Goal: Information Seeking & Learning: Learn about a topic

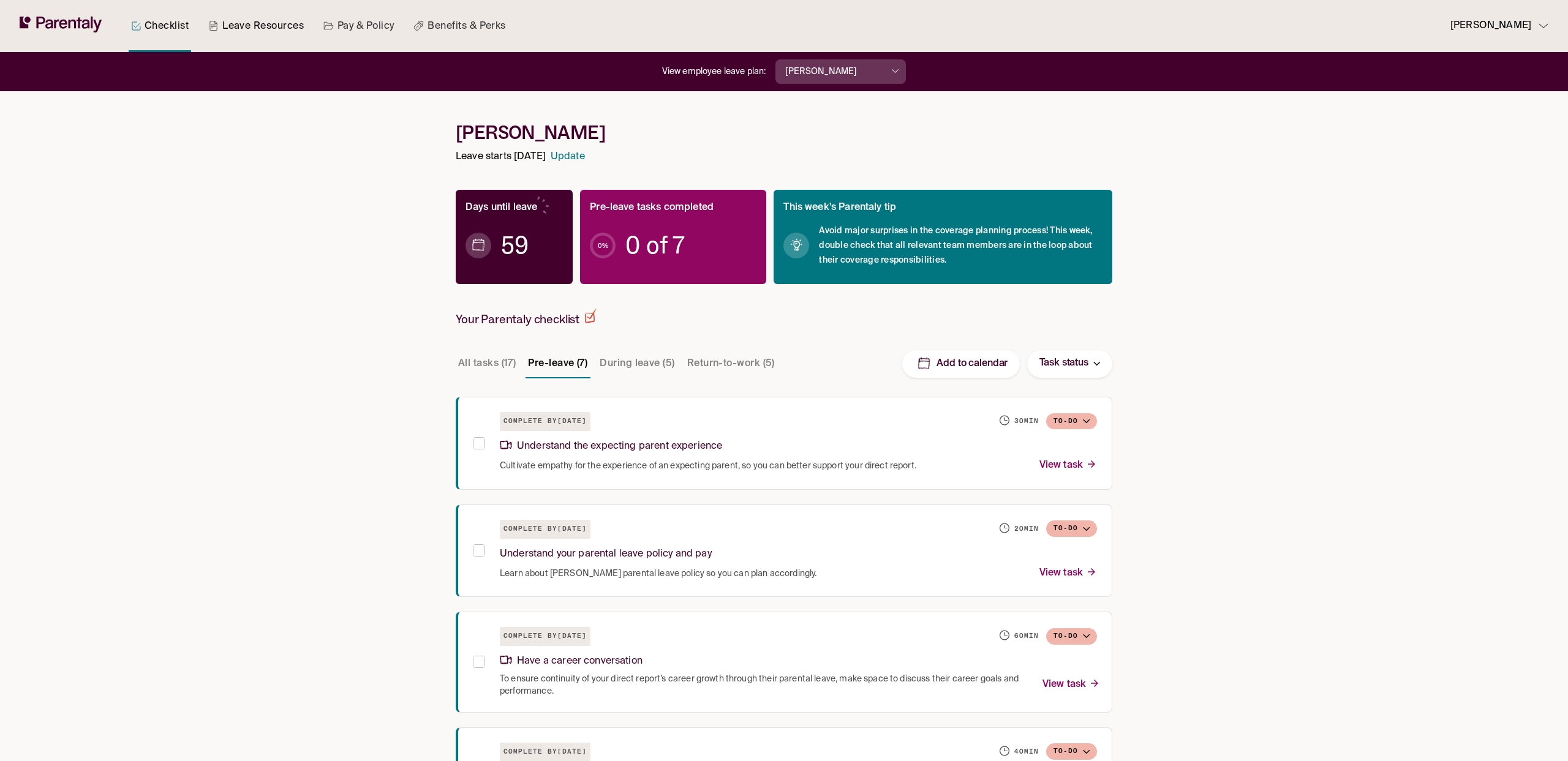
click at [258, 32] on link "Leave Resources" at bounding box center [255, 26] width 101 height 52
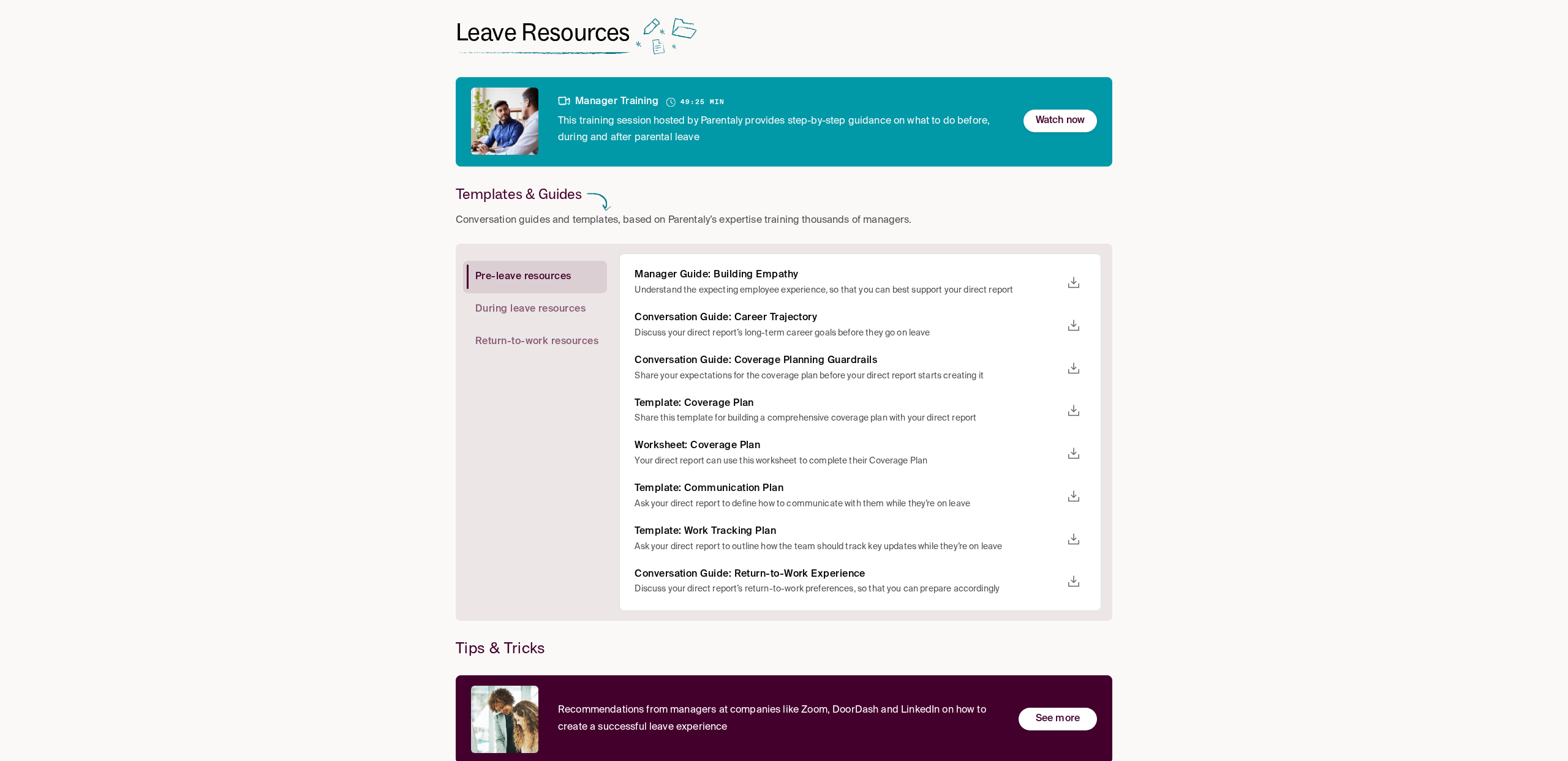
scroll to position [69, 0]
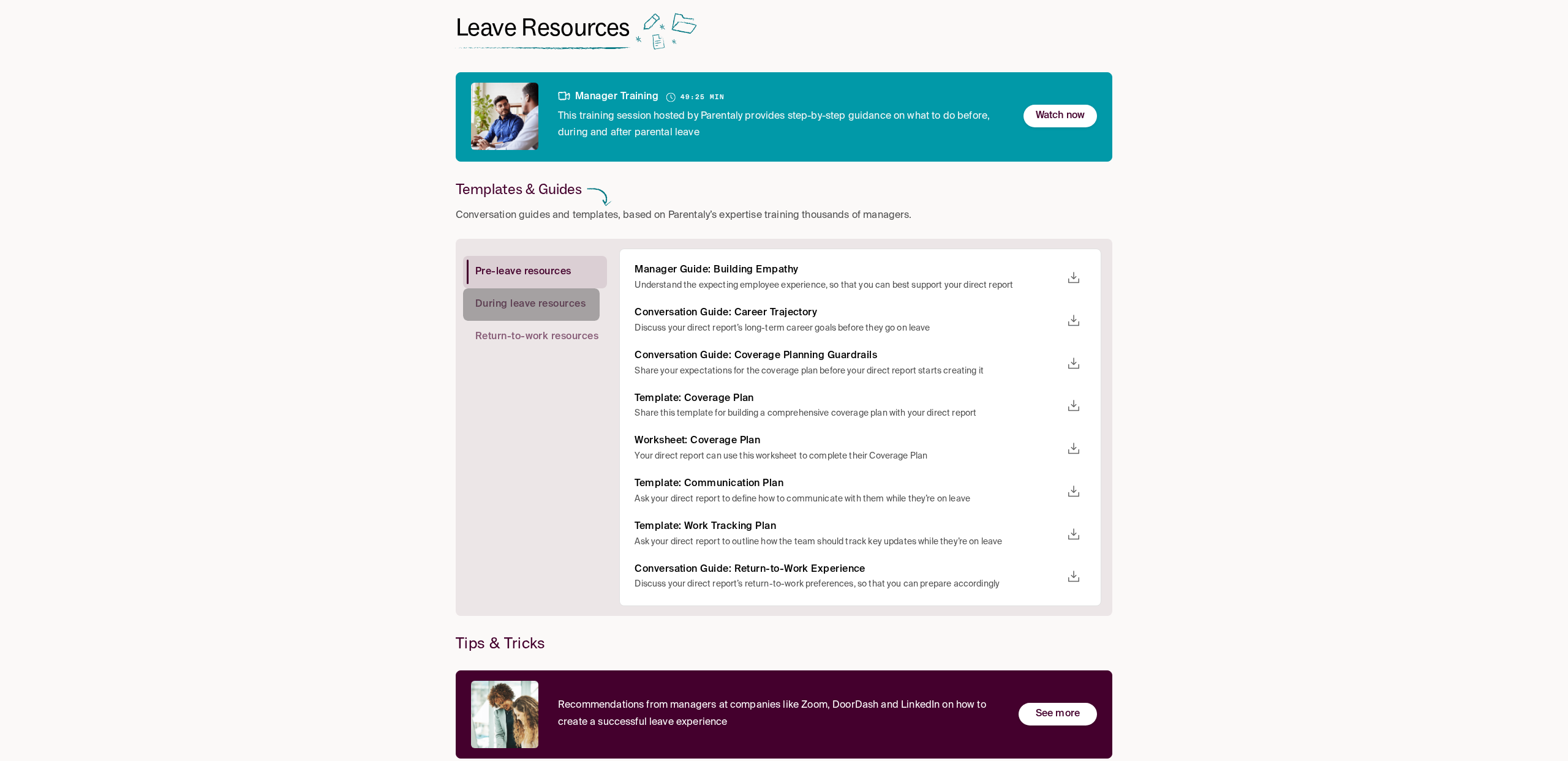
click at [521, 307] on span "During leave resources" at bounding box center [529, 304] width 110 height 13
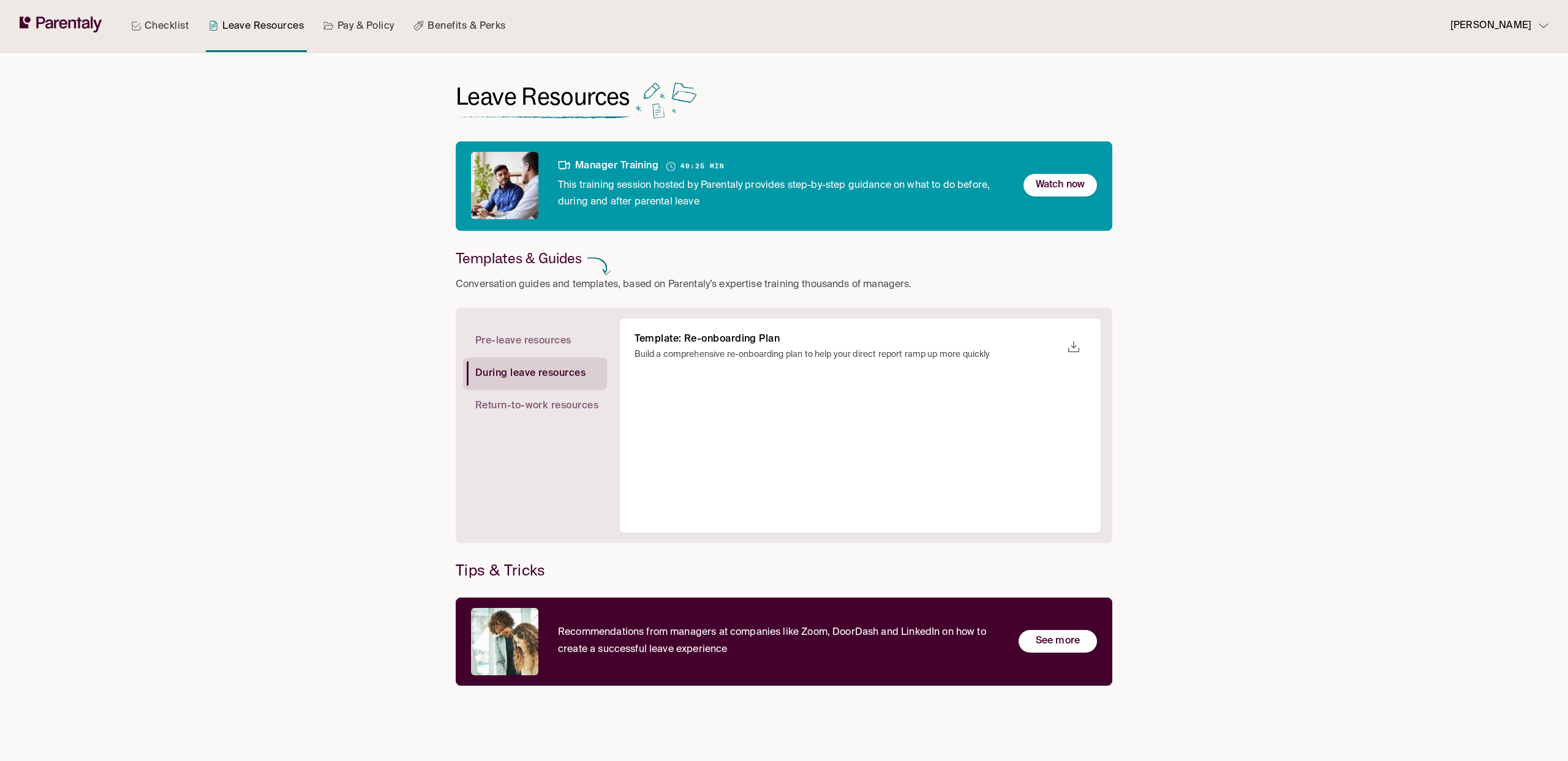
click at [531, 396] on resources "Return-to-work resources" at bounding box center [531, 406] width 137 height 32
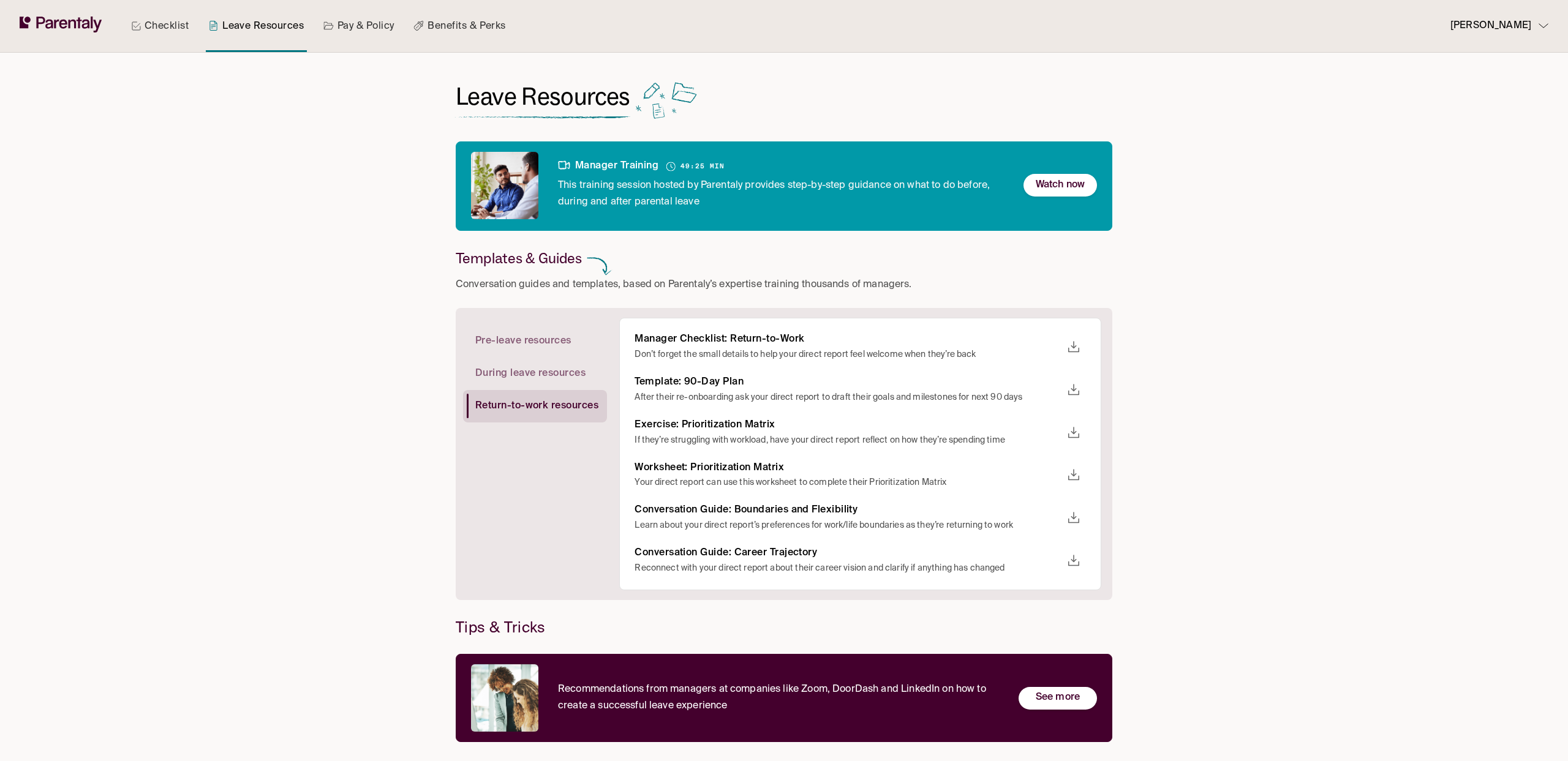
click at [529, 346] on span "Pre-leave resources" at bounding box center [523, 341] width 96 height 13
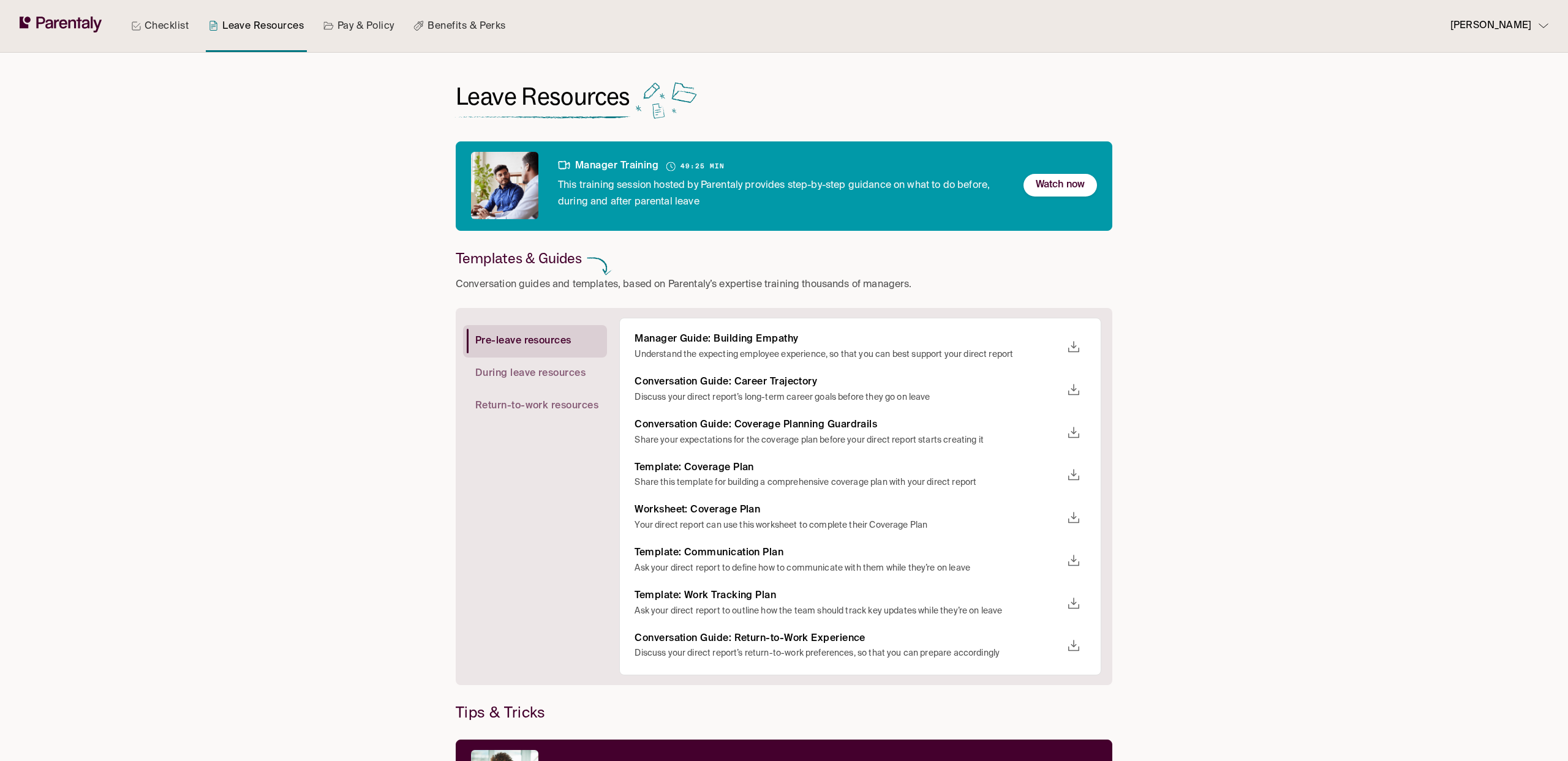
click at [175, 43] on link "Checklist" at bounding box center [160, 26] width 63 height 52
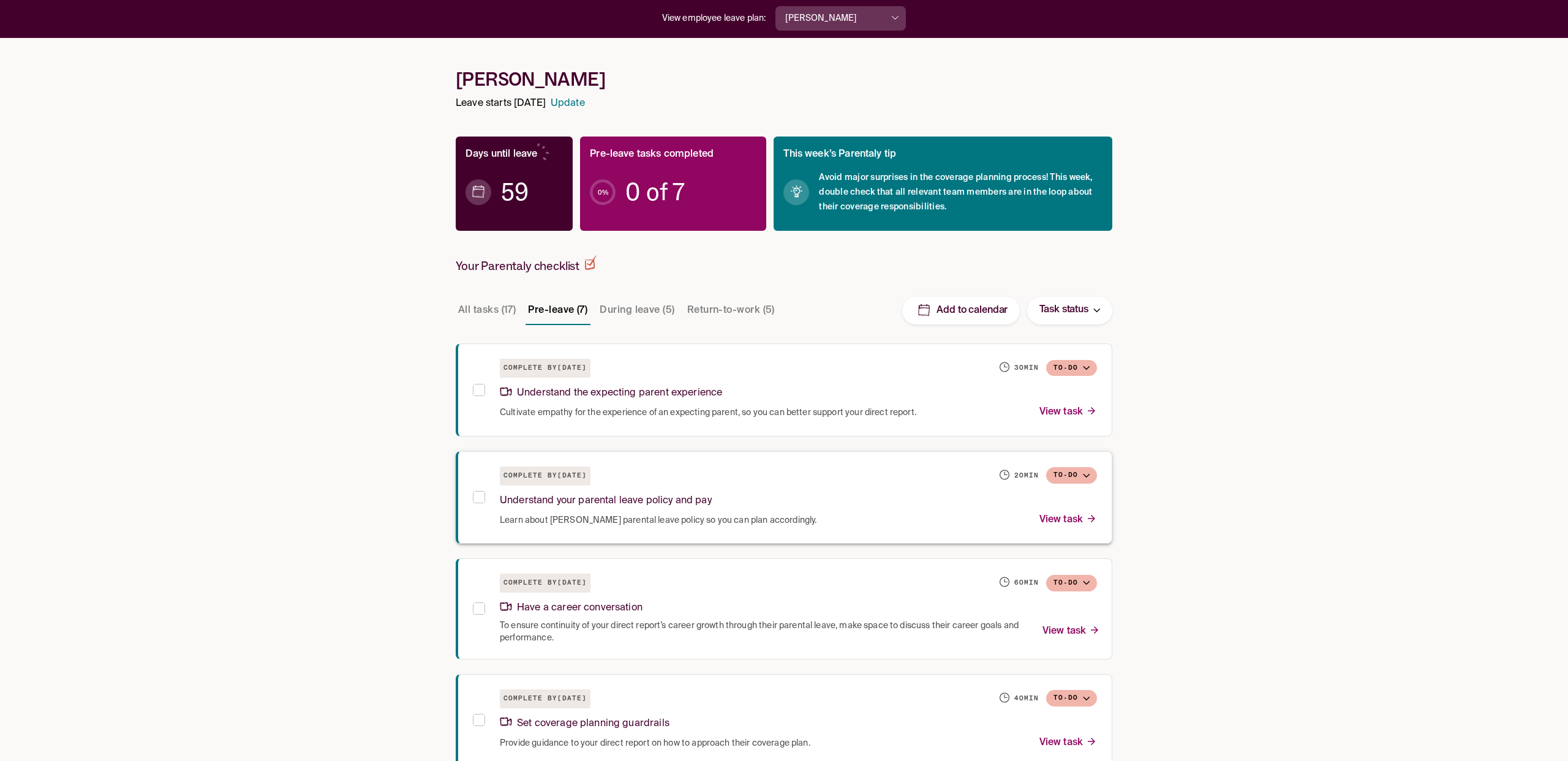
scroll to position [126, 0]
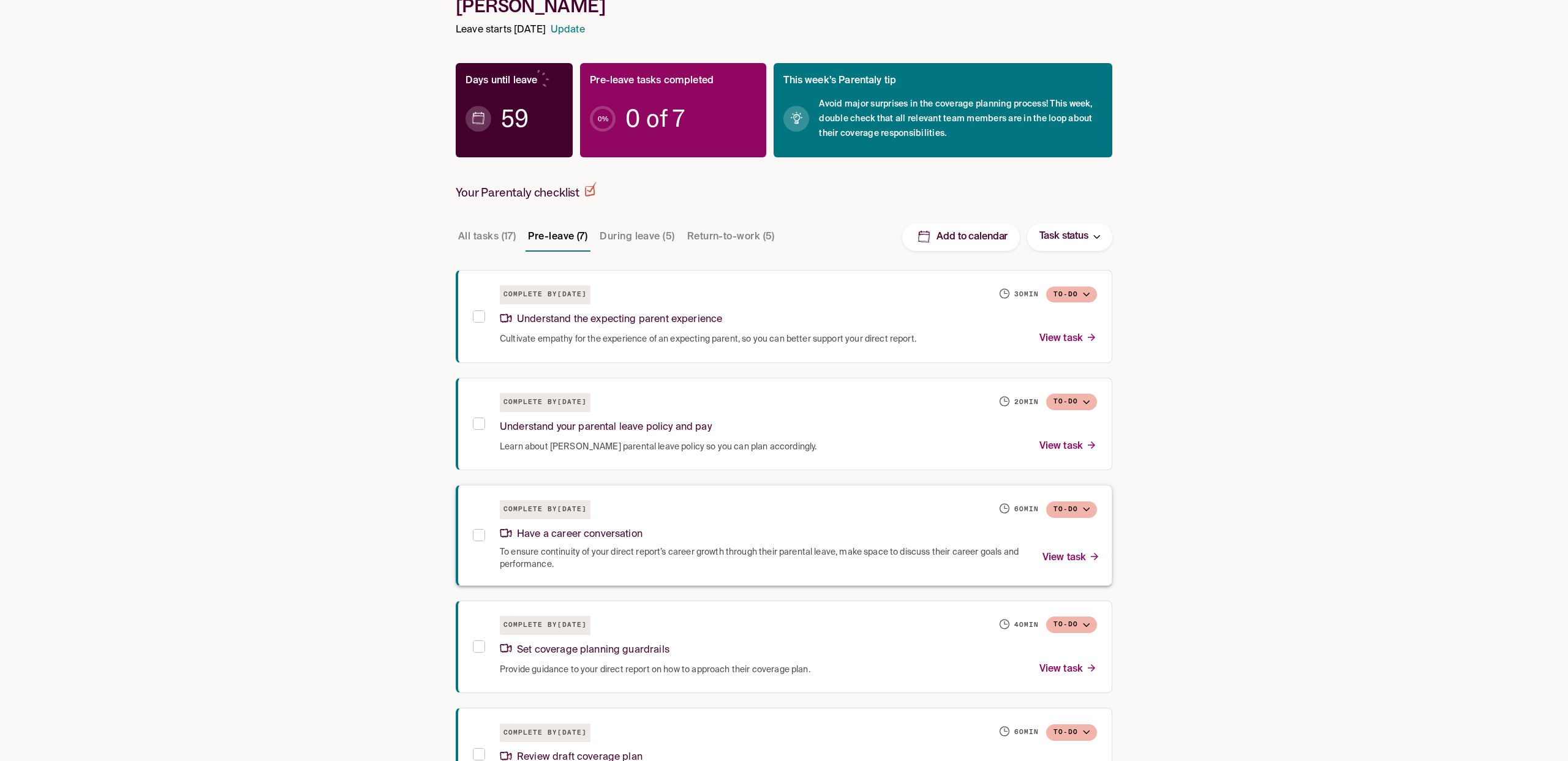
click at [671, 521] on div "Have a career conversation" at bounding box center [798, 532] width 597 height 27
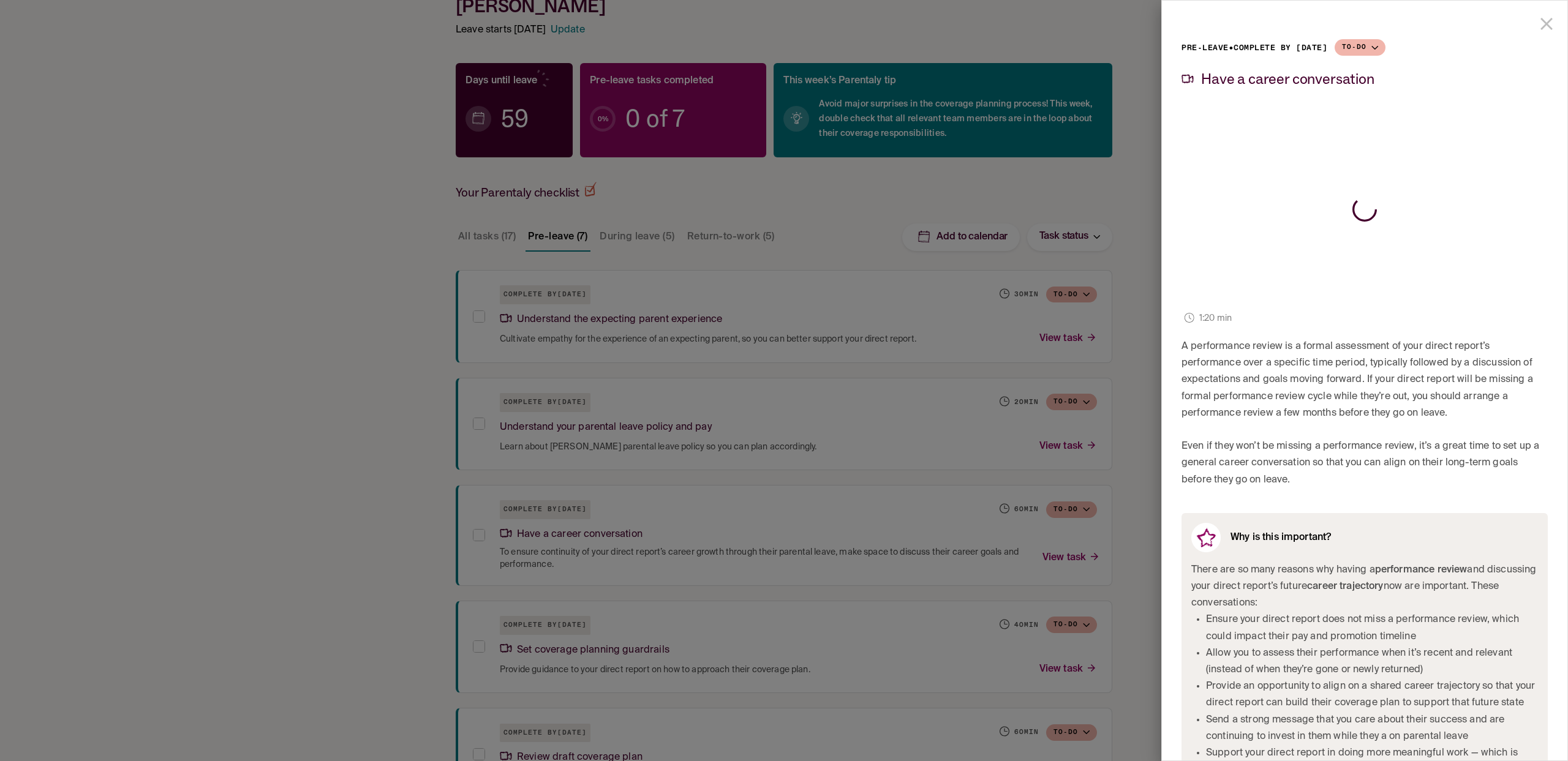
click at [1129, 498] on div at bounding box center [784, 380] width 1568 height 761
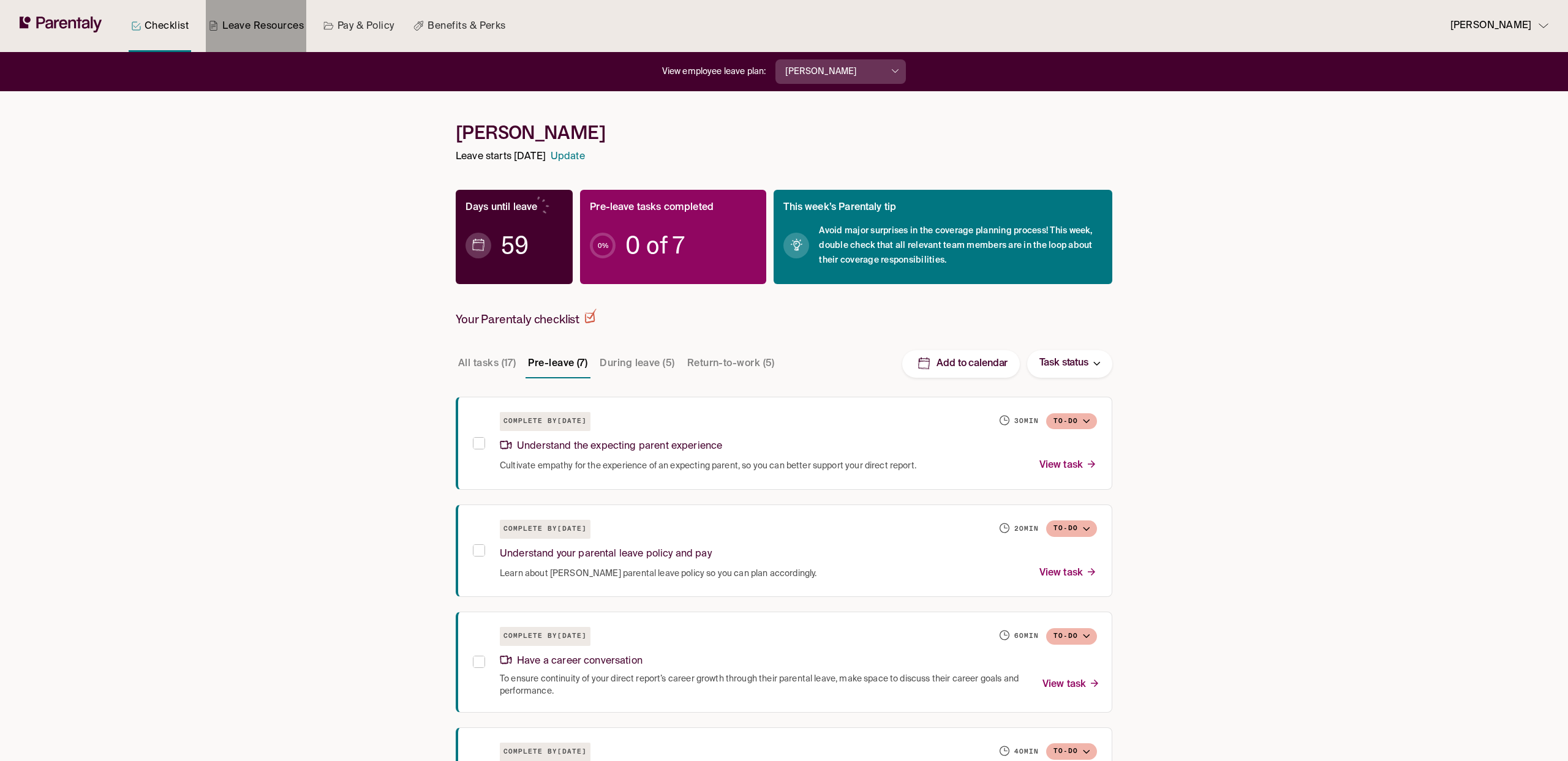
click at [268, 30] on link "Leave Resources" at bounding box center [255, 26] width 101 height 52
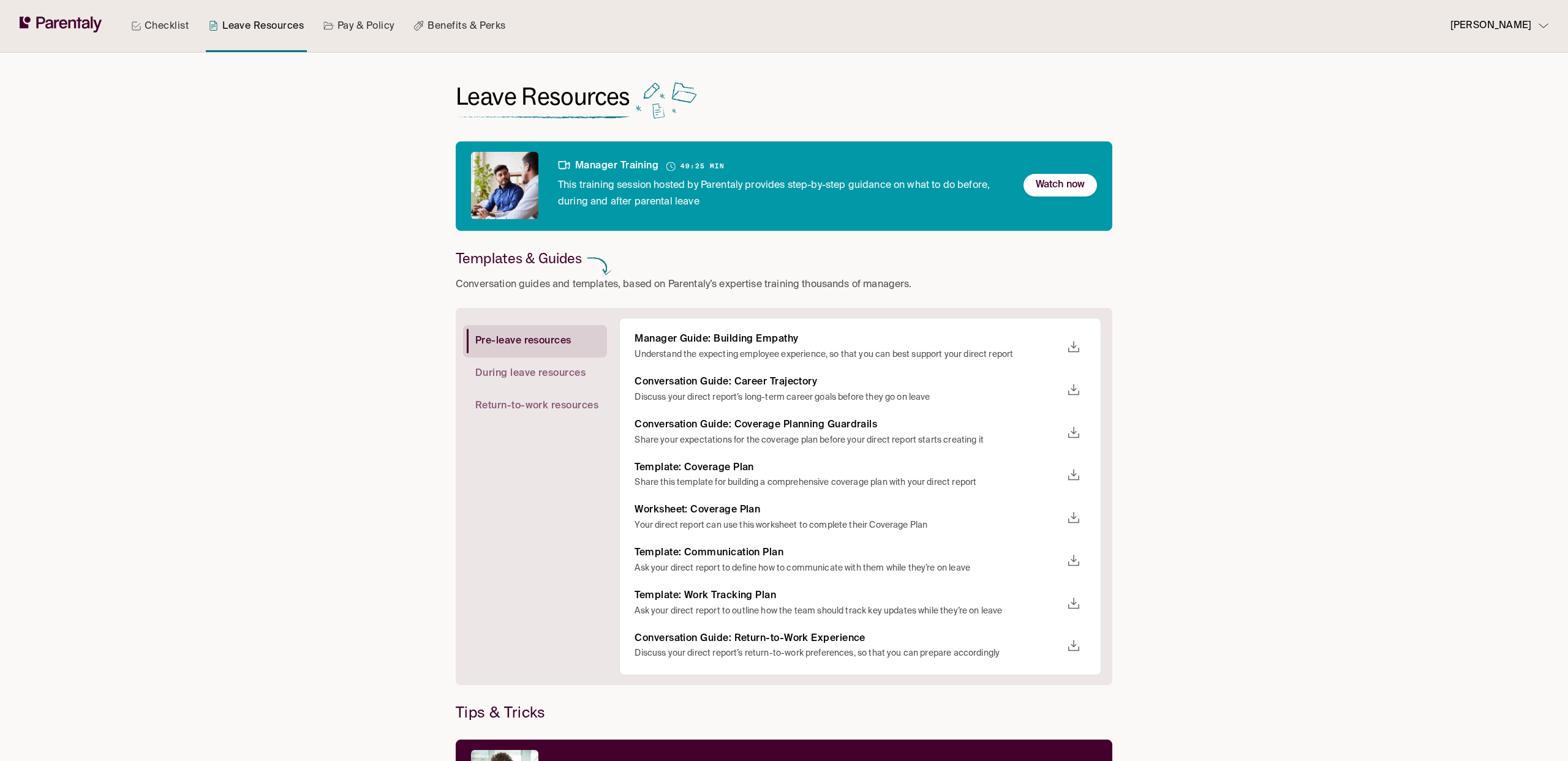
click at [358, 41] on link "Pay & Policy" at bounding box center [359, 26] width 76 height 52
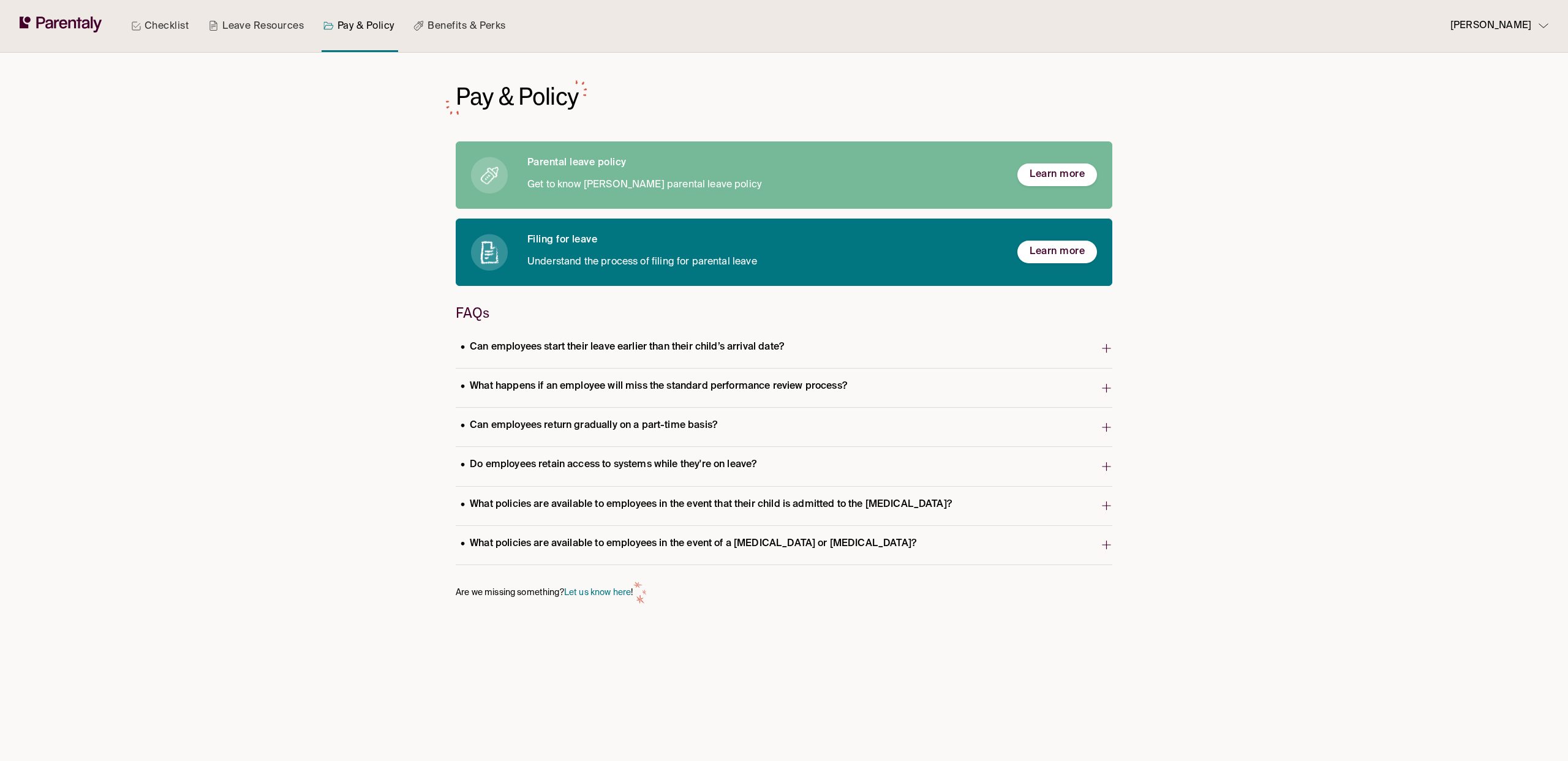
click at [660, 404] on button "What happens if an employee will miss the standard performance review process?" at bounding box center [784, 388] width 657 height 39
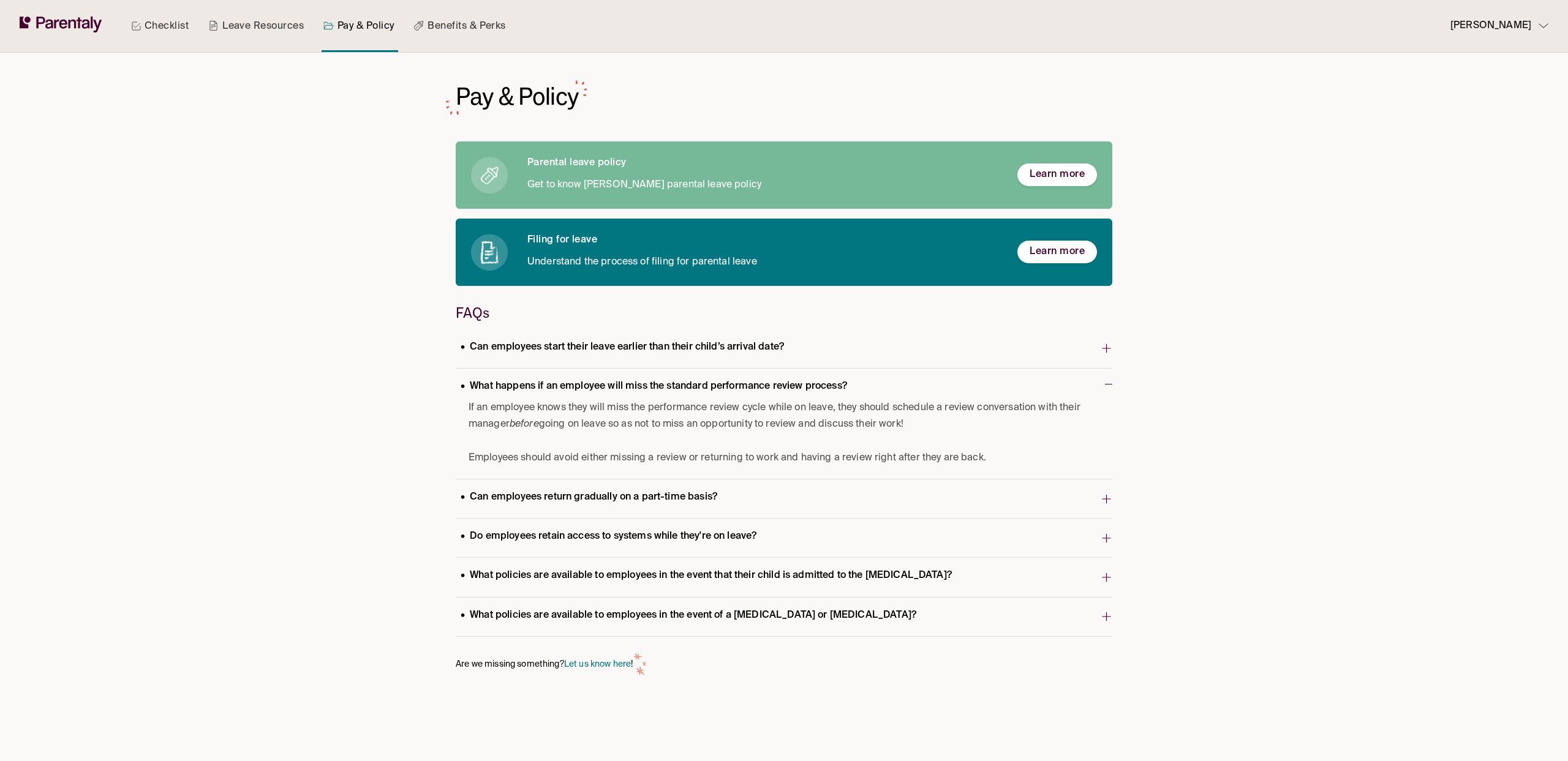
click at [657, 389] on p "What happens if an employee will miss the standard performance review process?" at bounding box center [654, 386] width 397 height 17
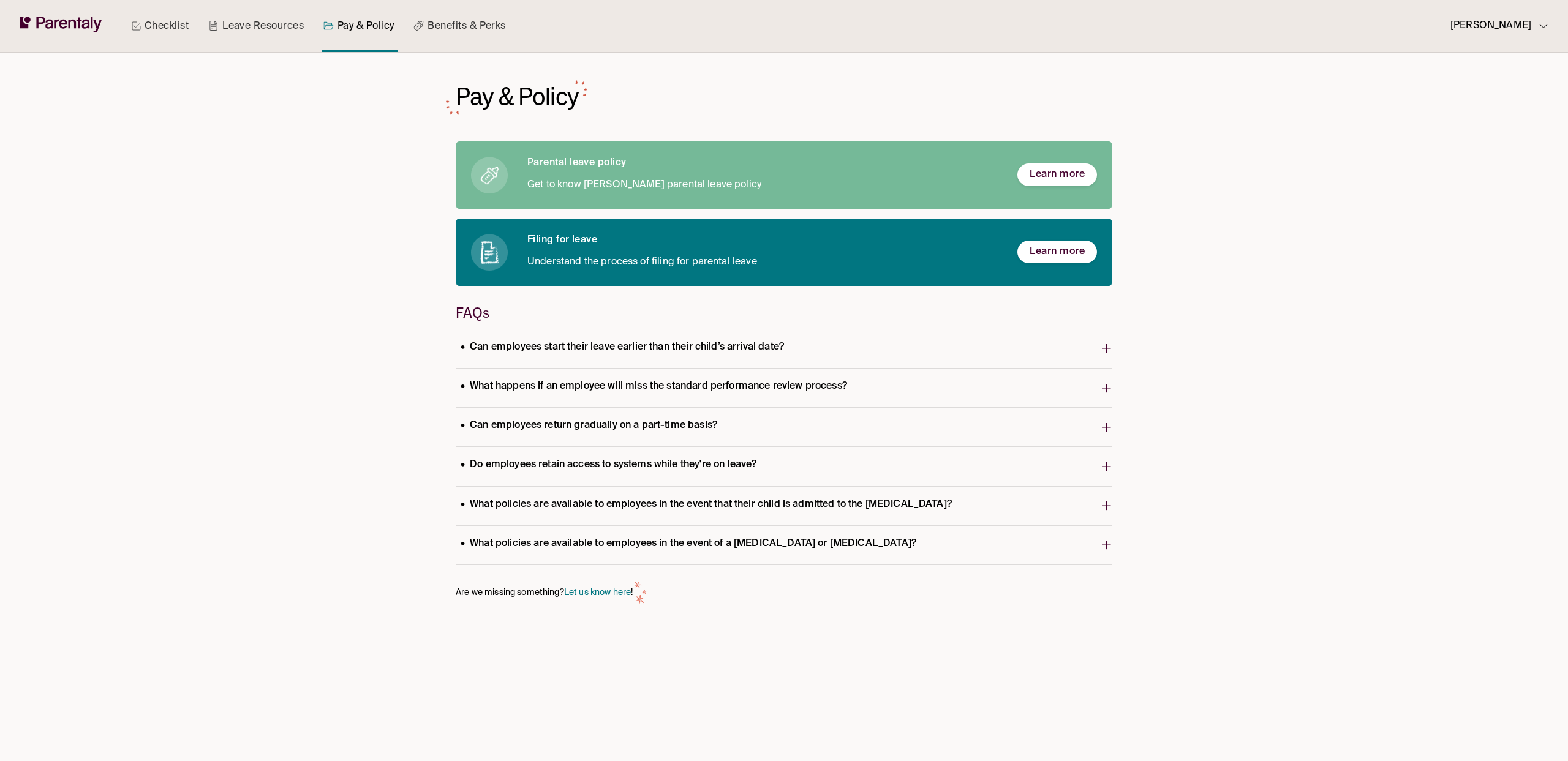
click at [1503, 25] on p "[PERSON_NAME]" at bounding box center [1491, 26] width 81 height 17
click at [1335, 216] on div at bounding box center [784, 380] width 1568 height 761
click at [817, 466] on span "Do employees retain access to systems while they're on leave?" at bounding box center [778, 467] width 645 height 24
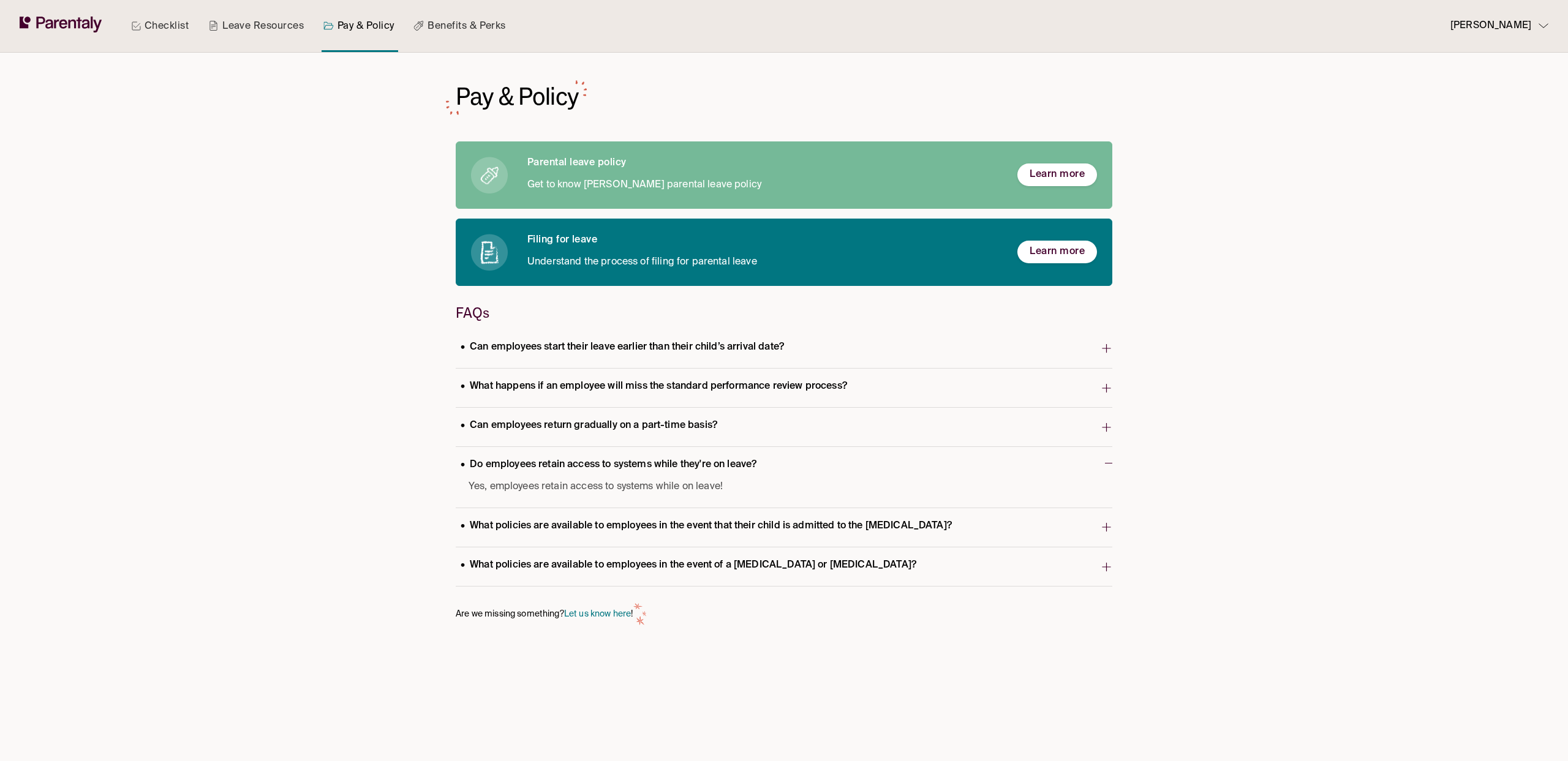
click at [817, 466] on span "Do employees retain access to systems while they're on leave?" at bounding box center [780, 467] width 649 height 24
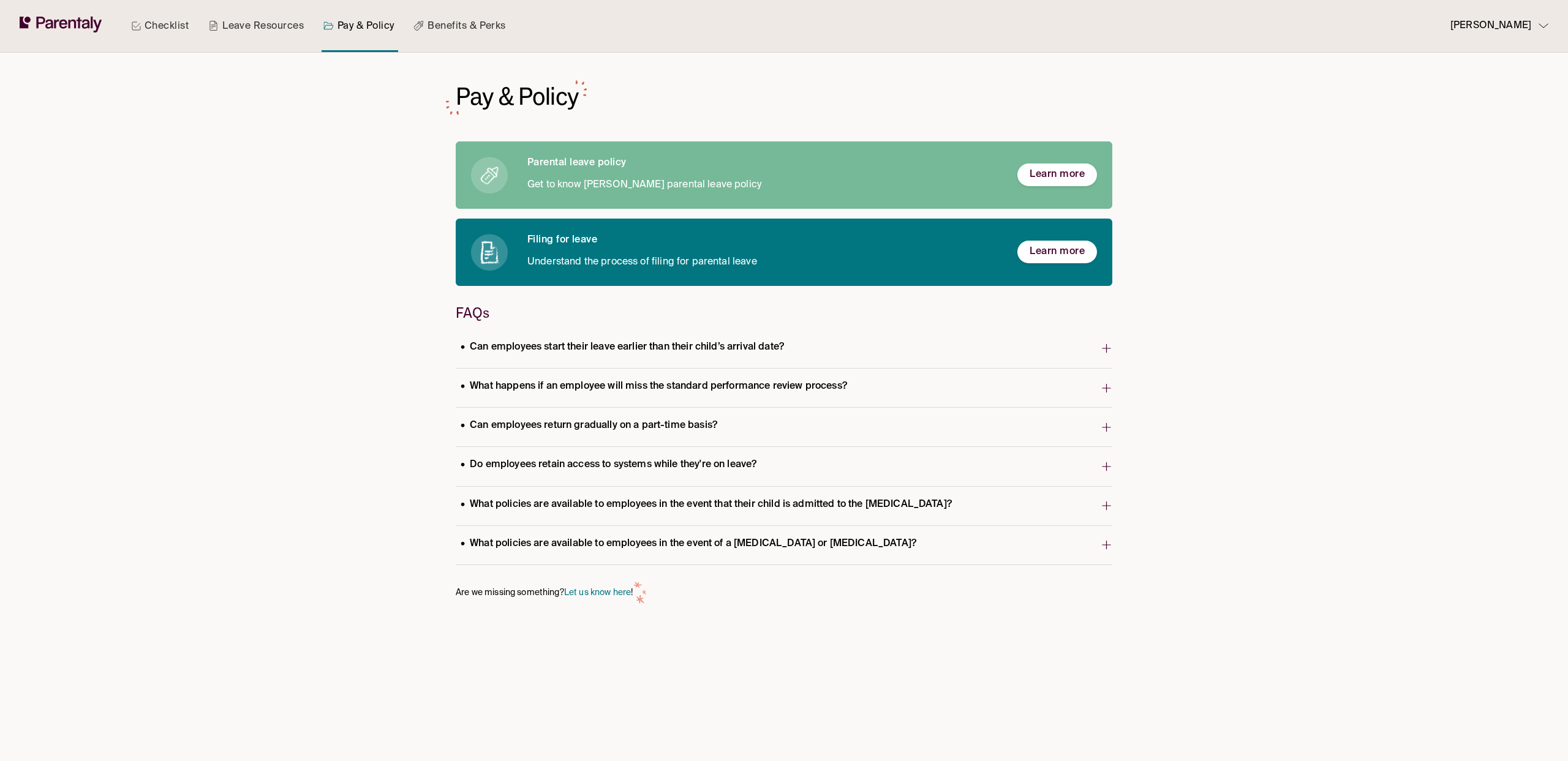
click at [758, 391] on p "What happens if an employee will miss the standard performance review process?" at bounding box center [654, 386] width 397 height 17
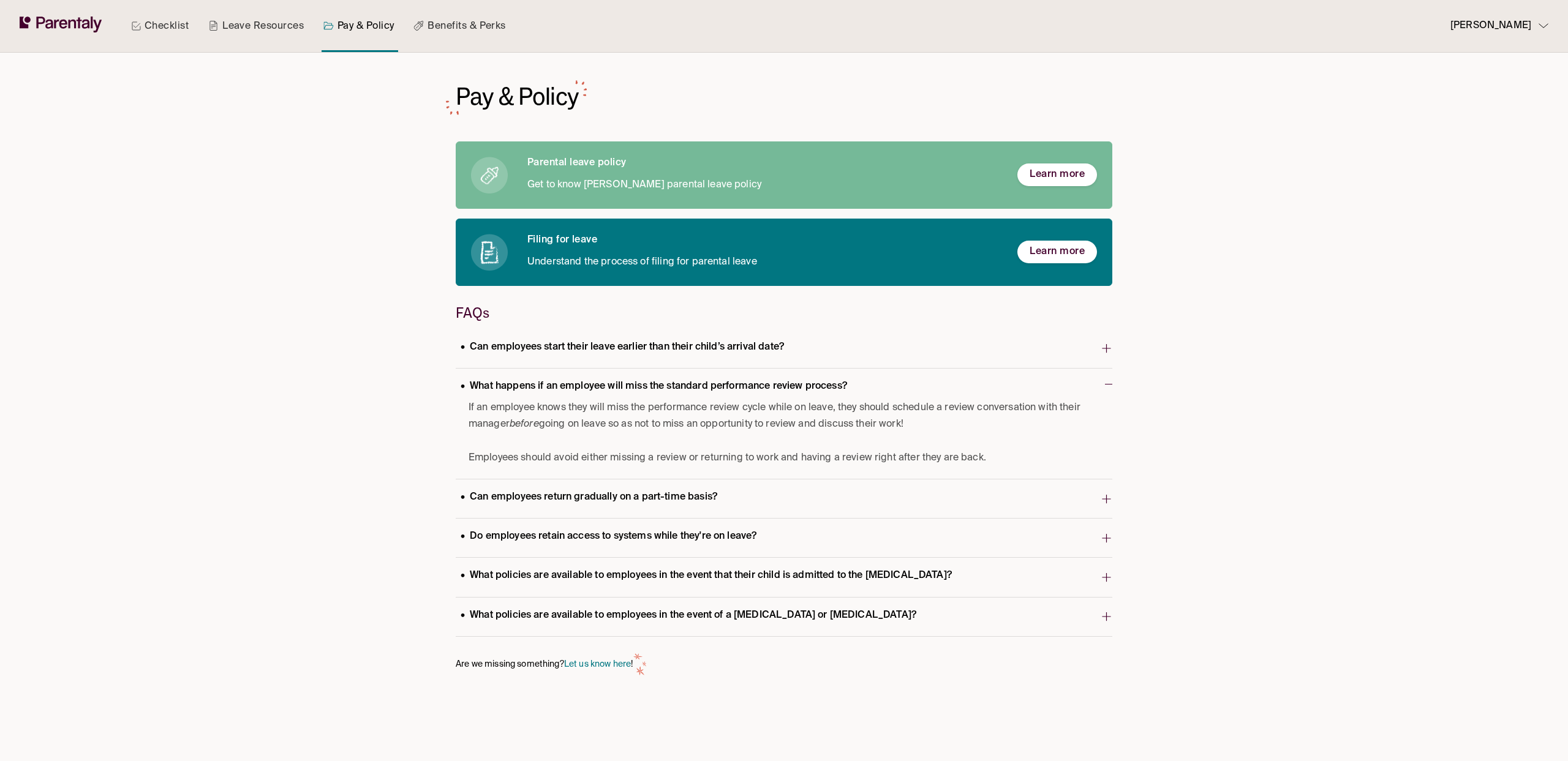
click at [758, 391] on p "What happens if an employee will miss the standard performance review process?" at bounding box center [654, 386] width 397 height 17
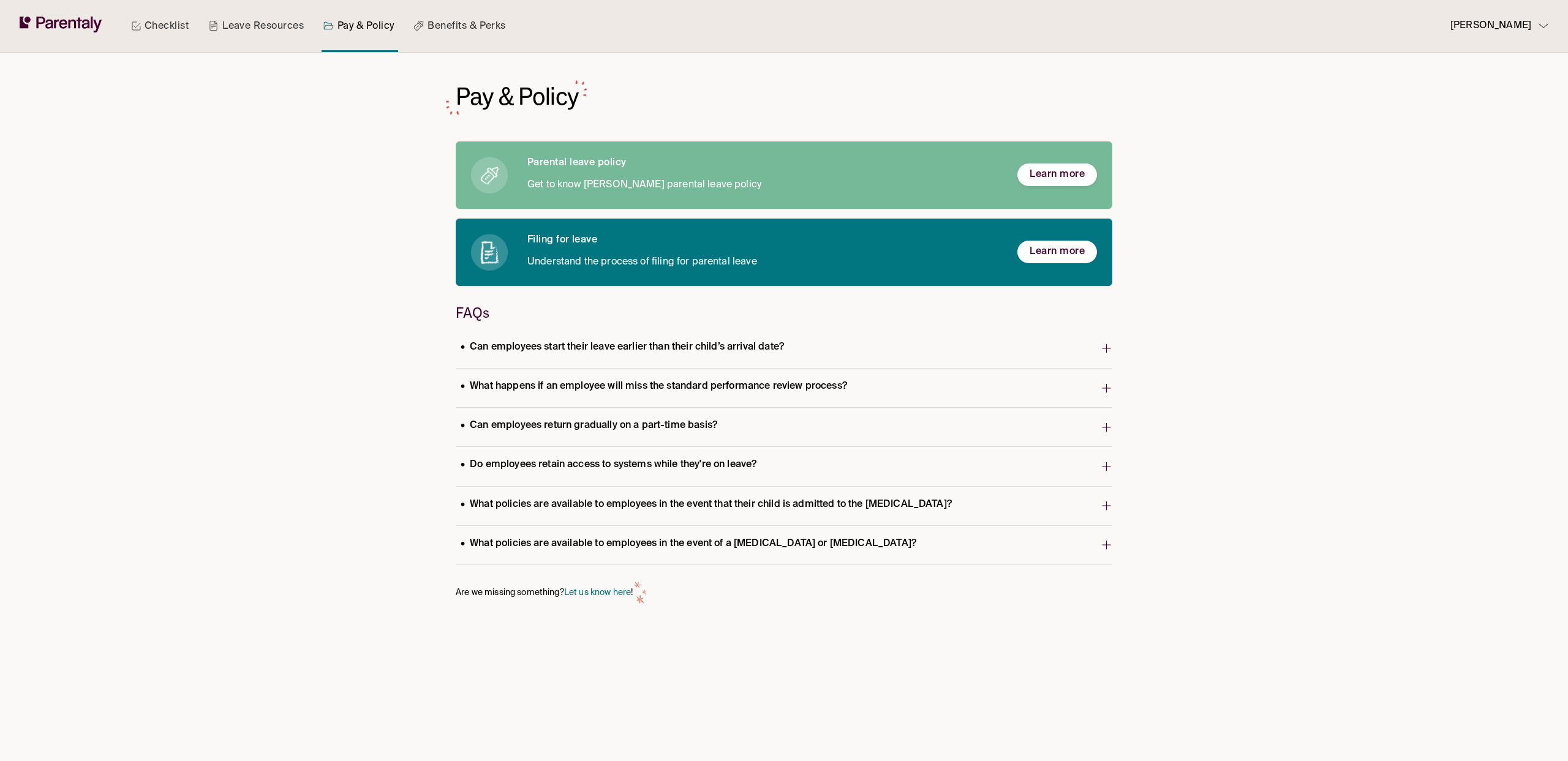
click at [758, 391] on p "What happens if an employee will miss the standard performance review process?" at bounding box center [654, 386] width 397 height 17
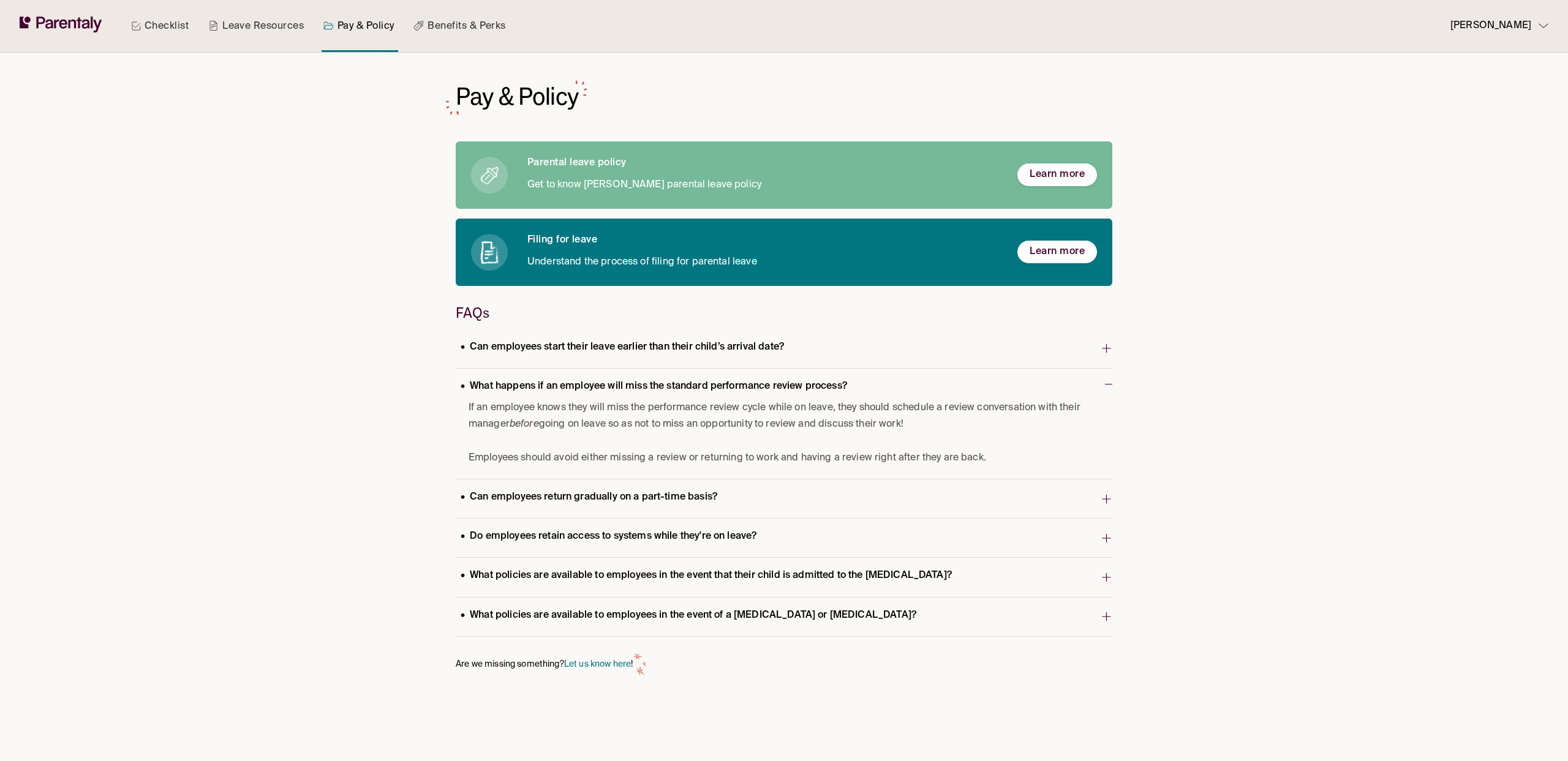
click at [758, 391] on p "What happens if an employee will miss the standard performance review process?" at bounding box center [654, 386] width 397 height 17
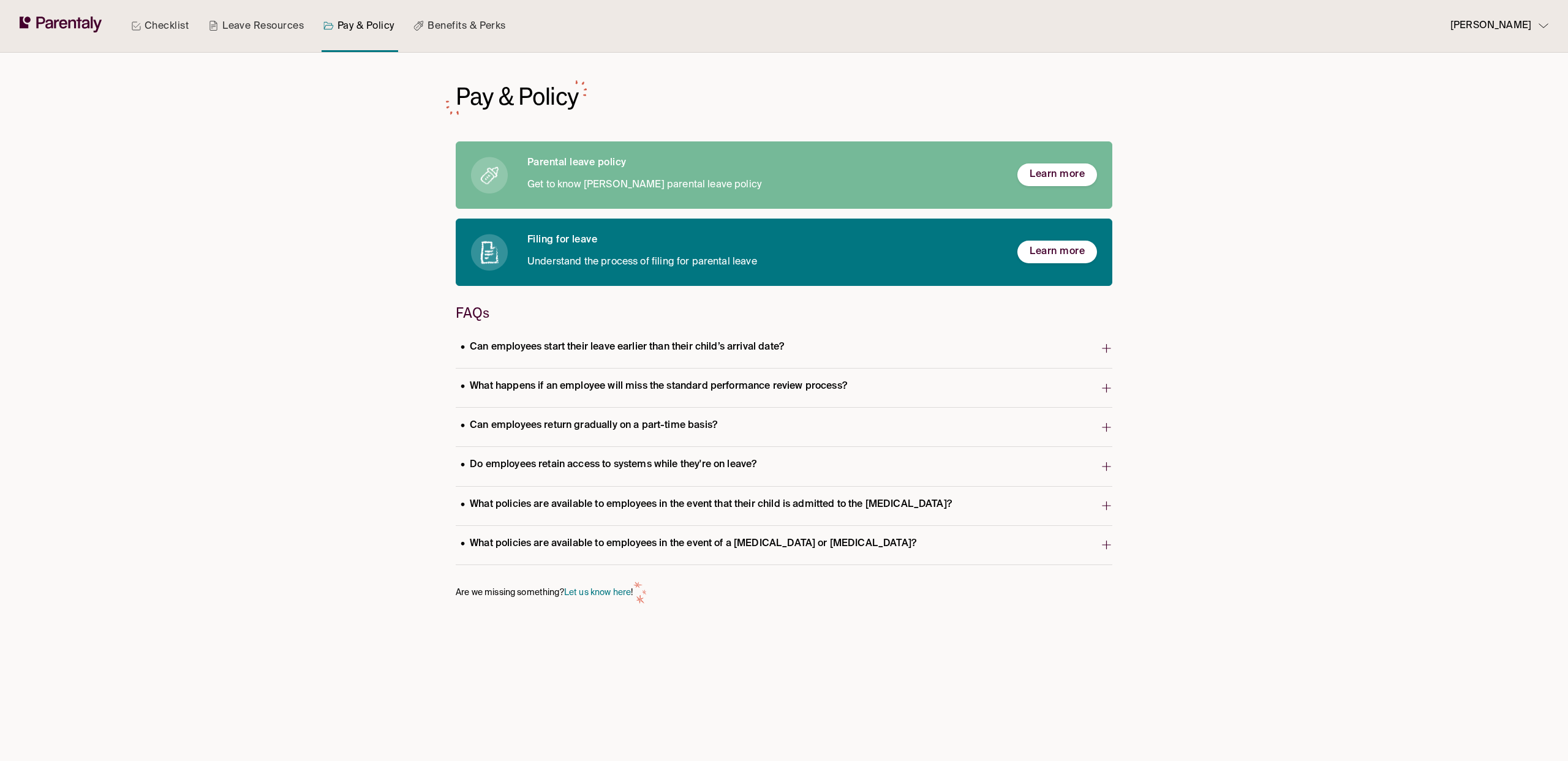
click at [249, 24] on link "Leave Resources" at bounding box center [255, 26] width 101 height 52
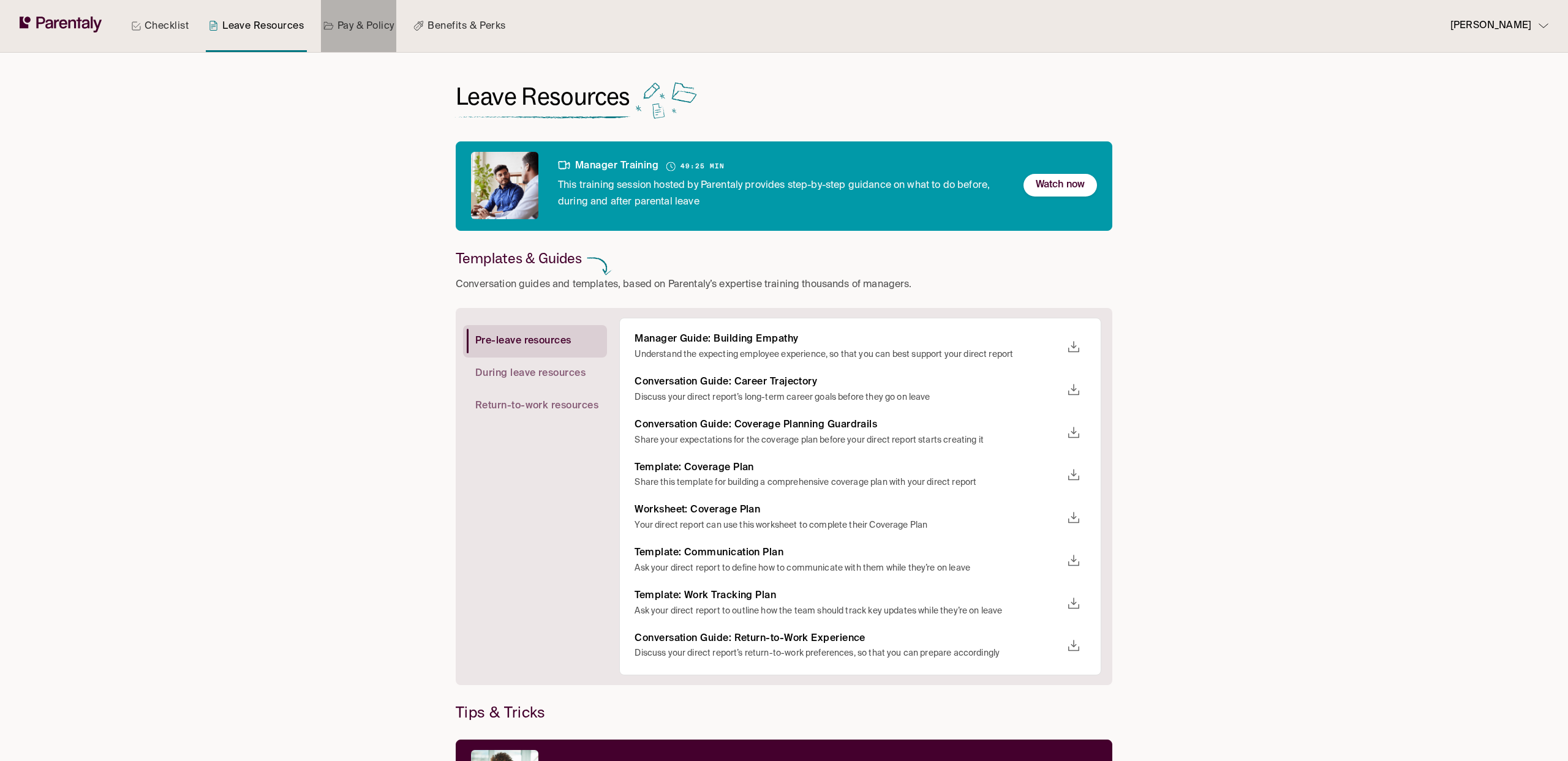
click at [386, 22] on link "Pay & Policy" at bounding box center [359, 26] width 76 height 52
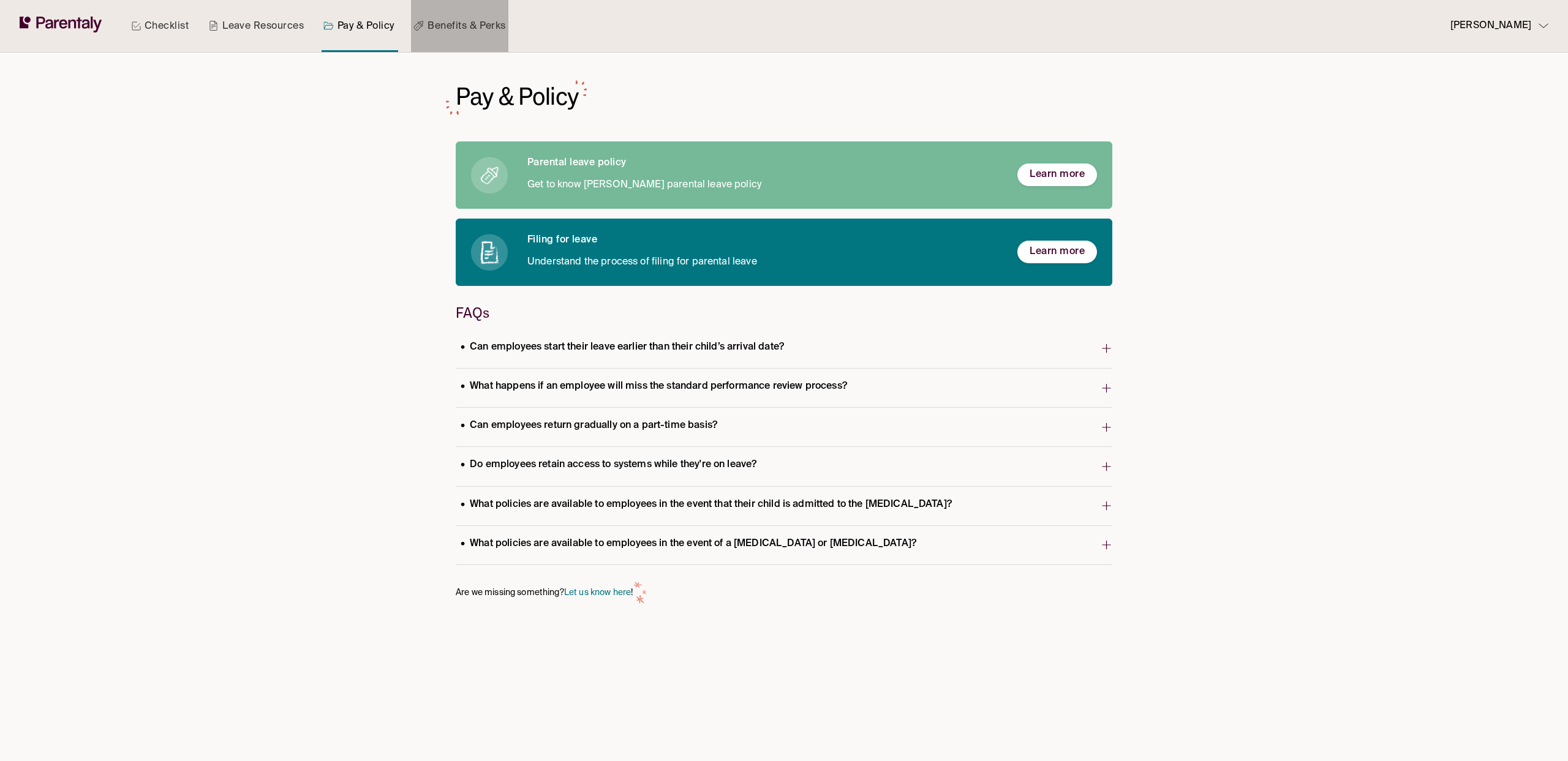
click at [470, 18] on link "Benefits & Perks" at bounding box center [458, 26] width 97 height 52
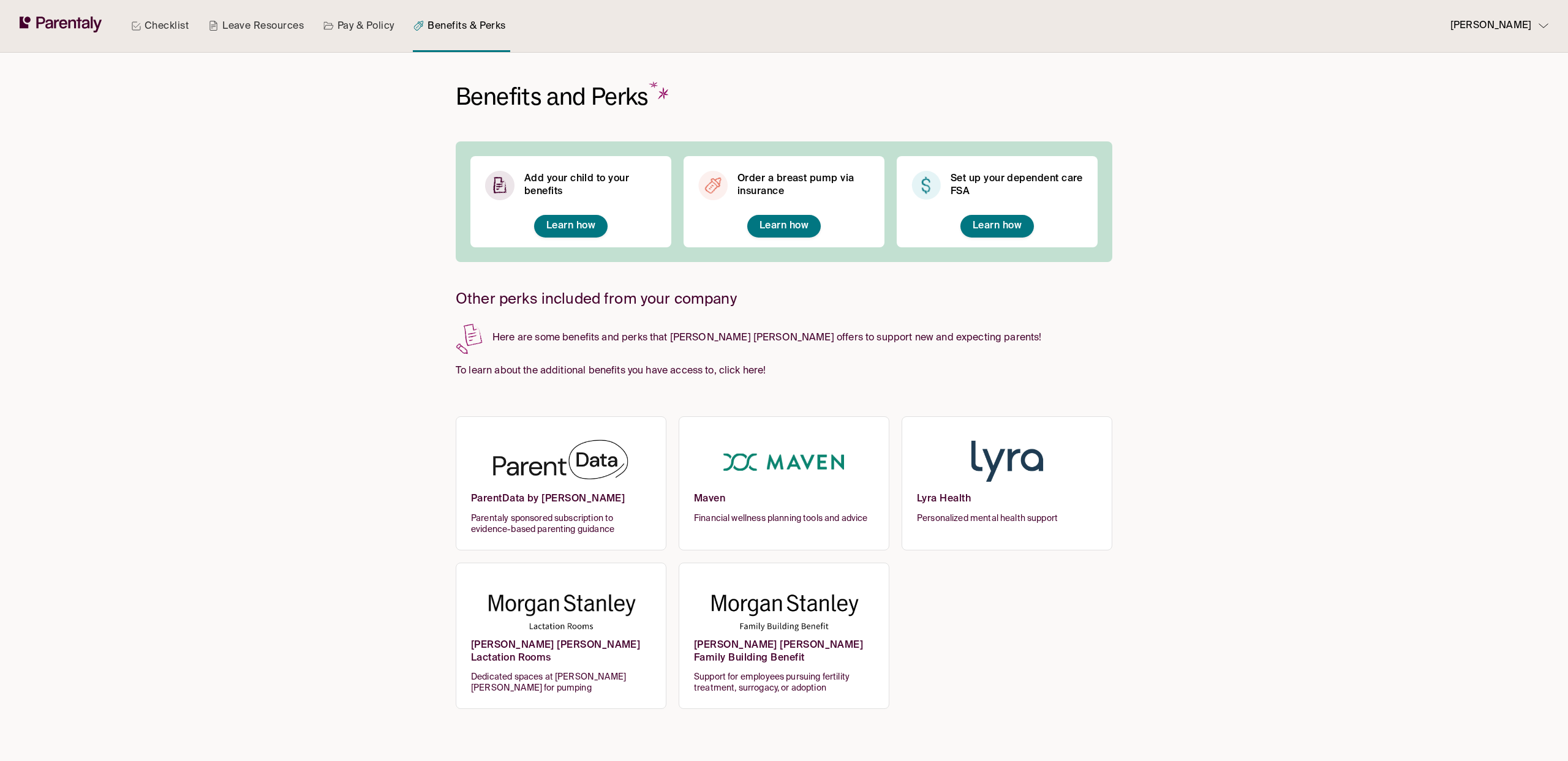
click at [139, 22] on icon at bounding box center [136, 26] width 10 height 10
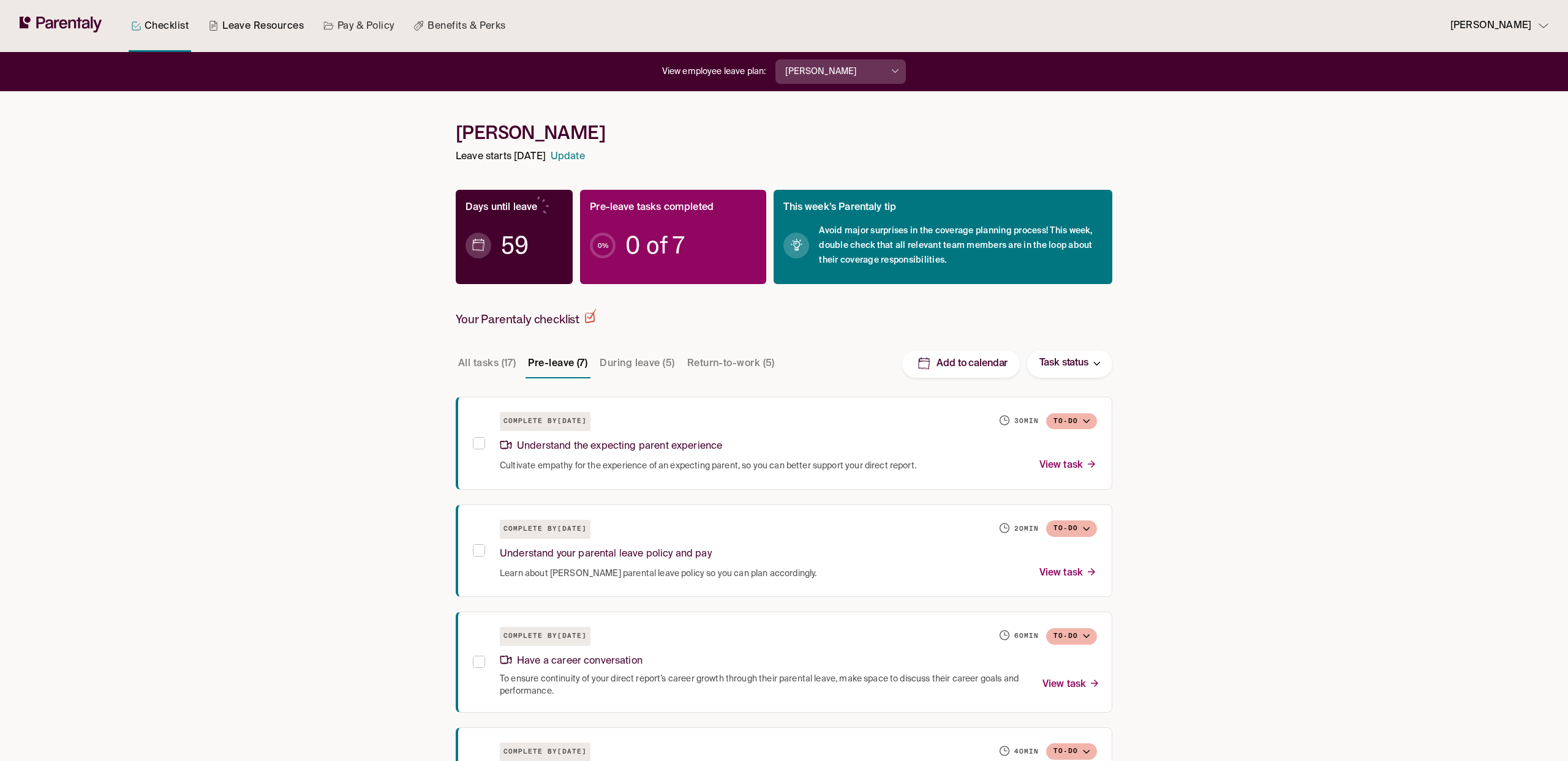
click at [255, 34] on link "Leave Resources" at bounding box center [255, 26] width 101 height 52
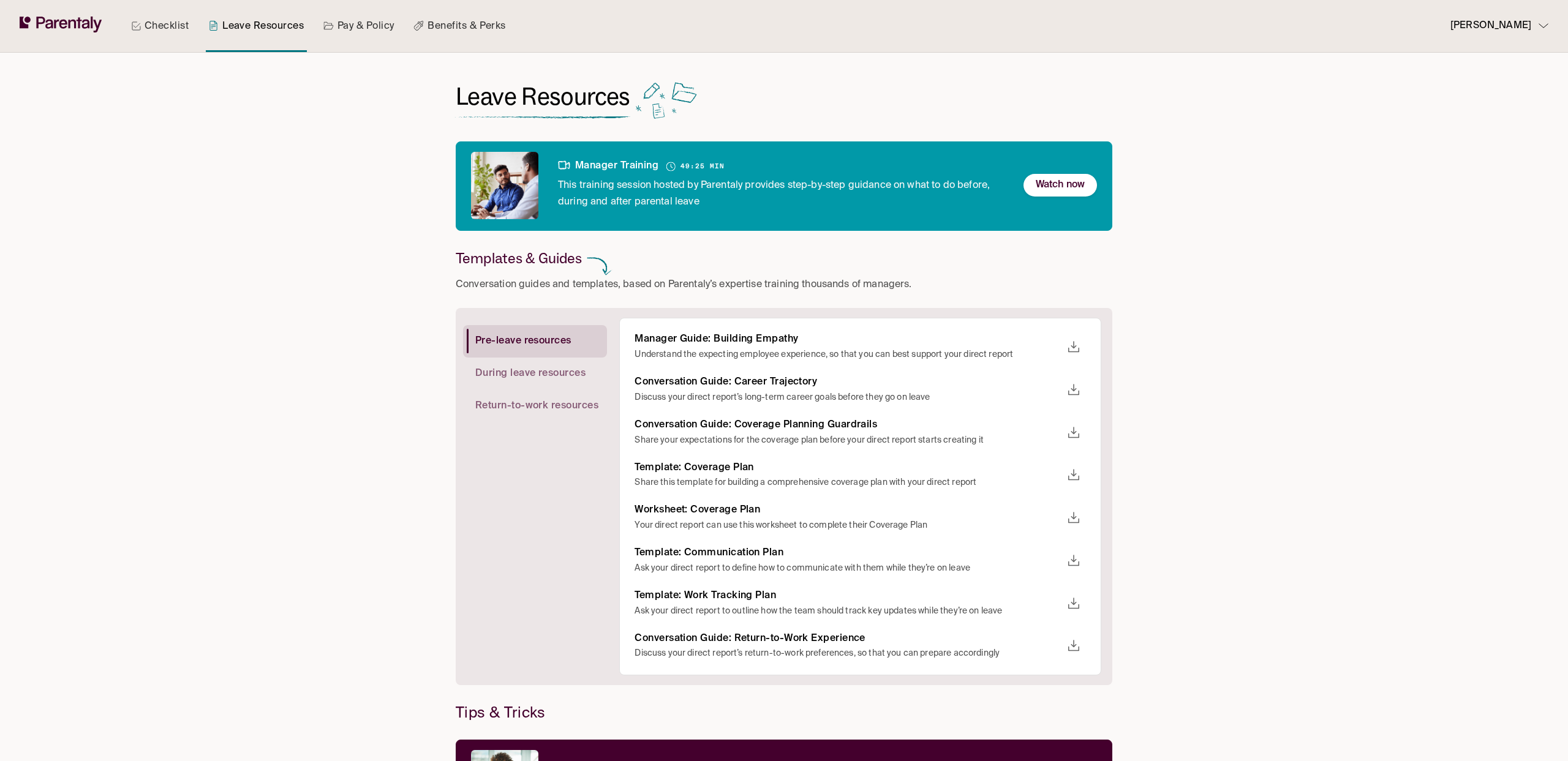
click at [1167, 318] on div "Checklist Leave Resources Pay & Policy Benefits & Perks [PERSON_NAME] Leave Res…" at bounding box center [784, 431] width 1568 height 862
